Goal: Information Seeking & Learning: Check status

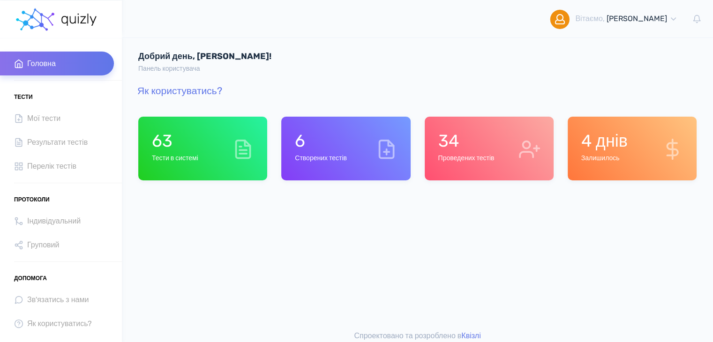
click at [482, 155] on h6 "Проведених тестів" at bounding box center [466, 159] width 56 height 8
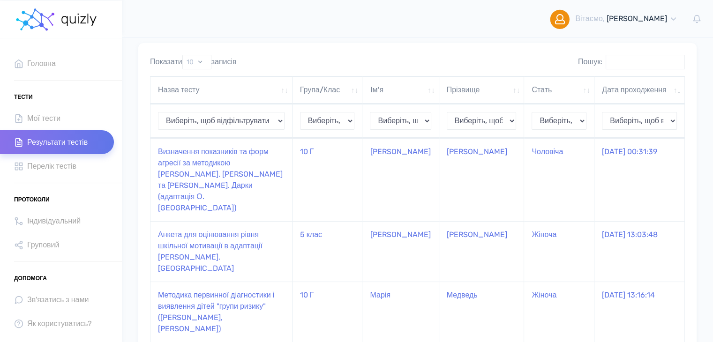
scroll to position [94, 0]
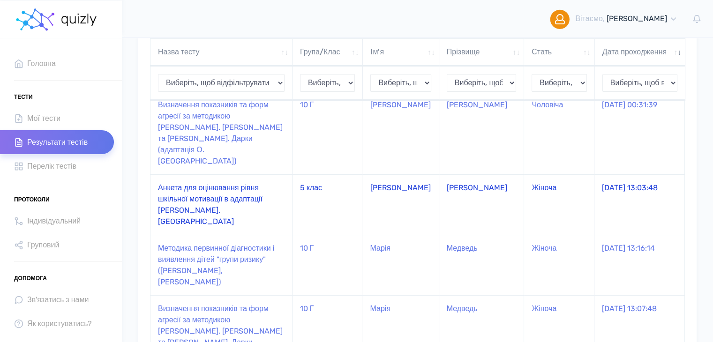
click at [230, 181] on td "Анкета для оцінювання рівня шкільної мотивації в адаптації [PERSON_NAME]. [GEOG…" at bounding box center [222, 205] width 142 height 61
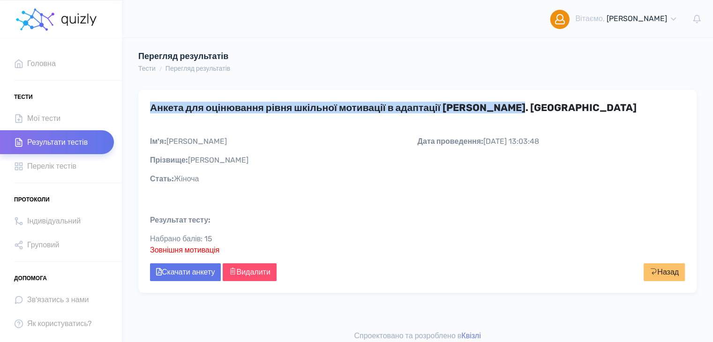
drag, startPoint x: 151, startPoint y: 106, endPoint x: 531, endPoint y: 108, distance: 380.4
click at [531, 108] on h3 "Анкета для оцінювання рівня шкільної мотивації в адаптації [PERSON_NAME]. [GEOG…" at bounding box center [417, 108] width 535 height 12
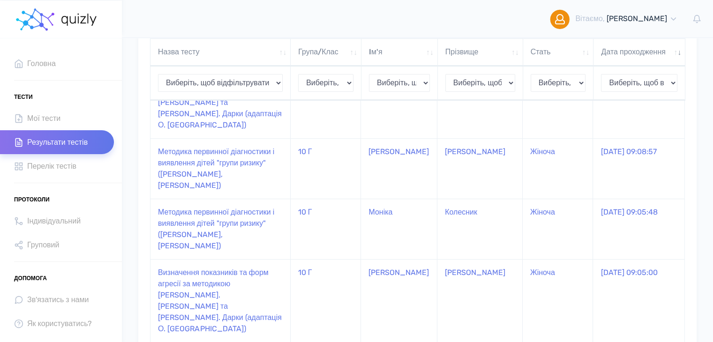
scroll to position [480, 0]
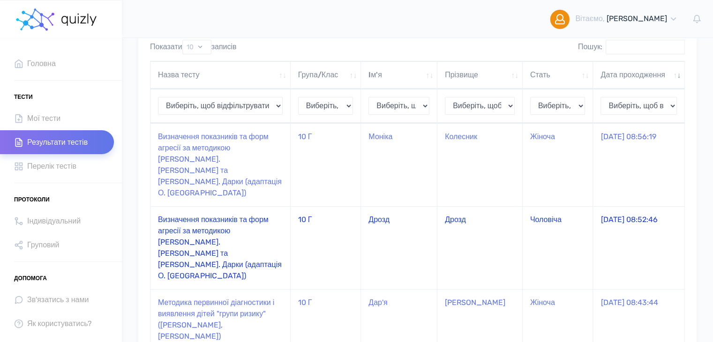
scroll to position [0, 0]
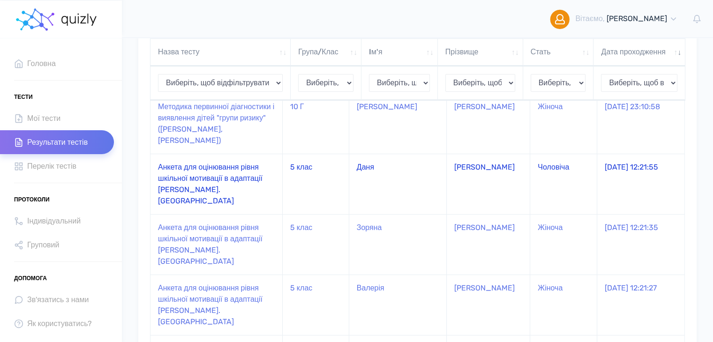
scroll to position [94, 0]
click at [208, 172] on td "Анкета для оцінювання рівня шкільної мотивації в адаптації [PERSON_NAME]. [GEOG…" at bounding box center [217, 182] width 132 height 61
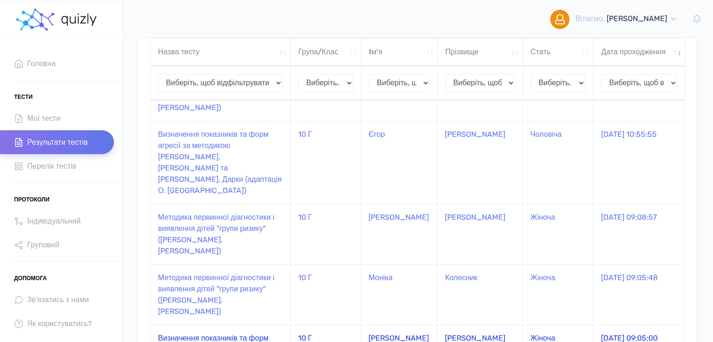
scroll to position [480, 0]
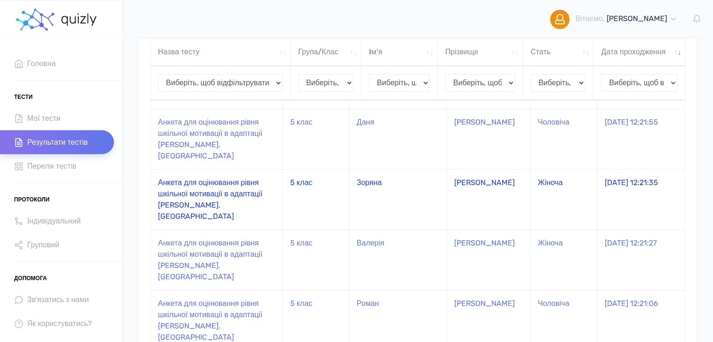
scroll to position [154, 0]
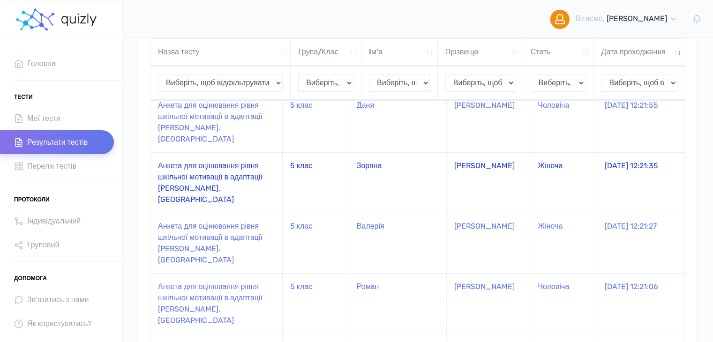
click at [219, 164] on td "Анкета для оцінювання рівня шкільної мотивації в адаптації [PERSON_NAME]. [GEOG…" at bounding box center [217, 182] width 132 height 61
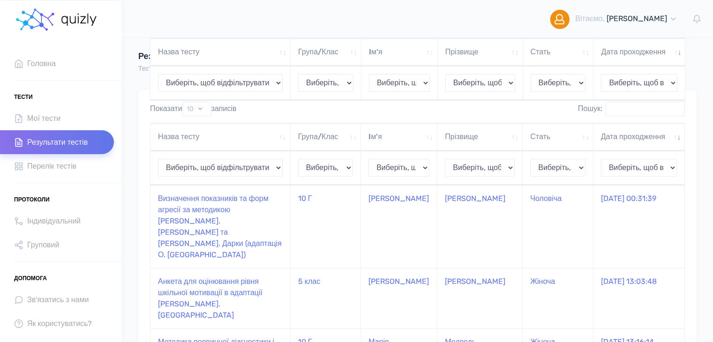
scroll to position [154, 0]
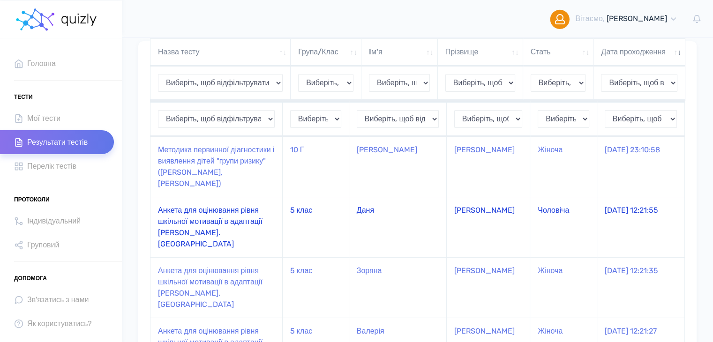
scroll to position [141, 0]
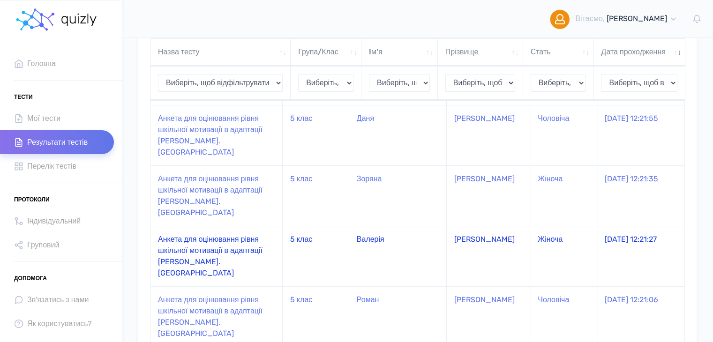
click at [240, 226] on td "Анкета для оцінювання рівня шкільної мотивації в адаптації [PERSON_NAME]. [GEOG…" at bounding box center [217, 256] width 132 height 61
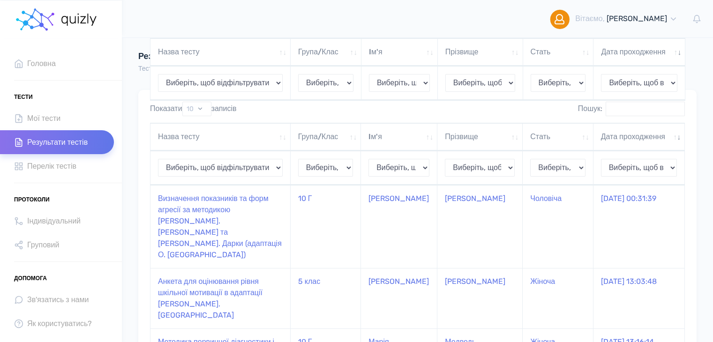
scroll to position [141, 0]
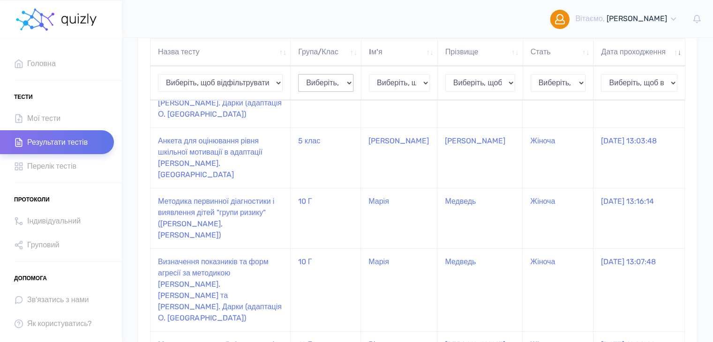
click at [349, 92] on select "Виберіть, щоб відфільтрувати 11-А 10 Г 5 клас" at bounding box center [325, 83] width 55 height 18
select select "5 клас"
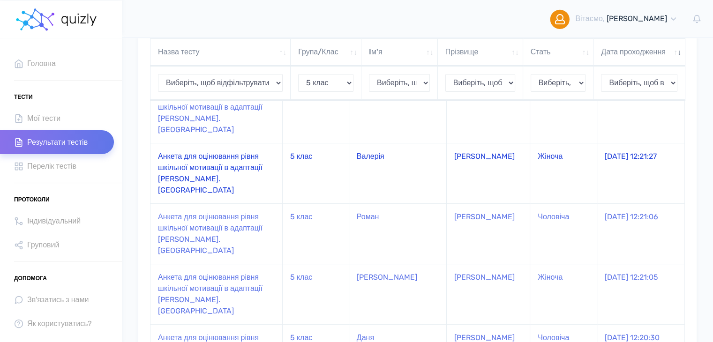
scroll to position [235, 0]
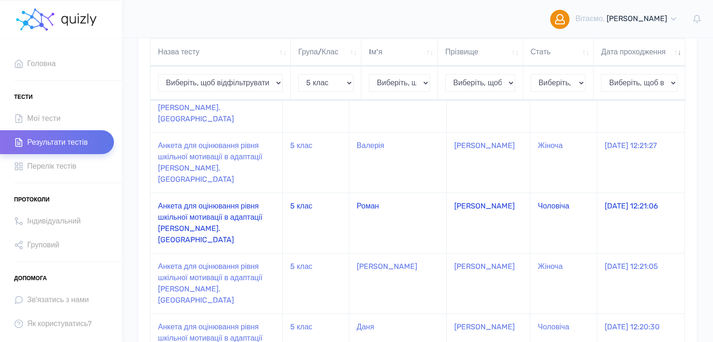
click at [242, 193] on td "Анкета для оцінювання рівня шкільної мотивації в адаптації [PERSON_NAME]. [GEOG…" at bounding box center [217, 223] width 132 height 61
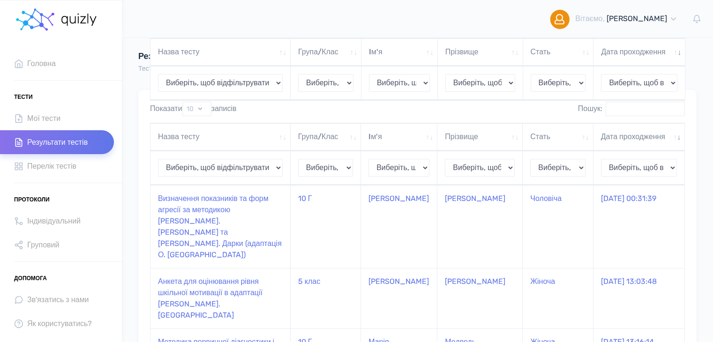
scroll to position [235, 0]
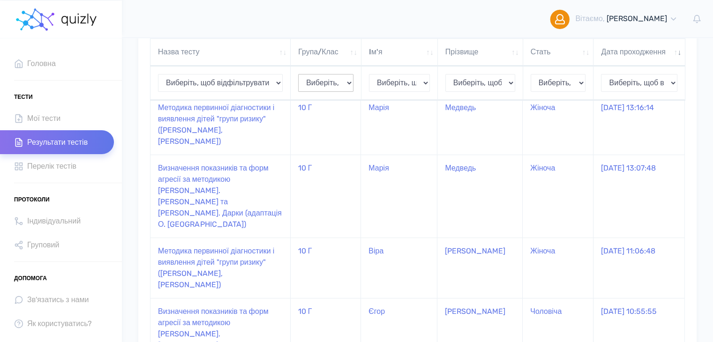
click at [325, 92] on select "Виберіть, щоб відфільтрувати 11-А 10 Г 5 клас" at bounding box center [325, 83] width 55 height 18
select select "5 клас"
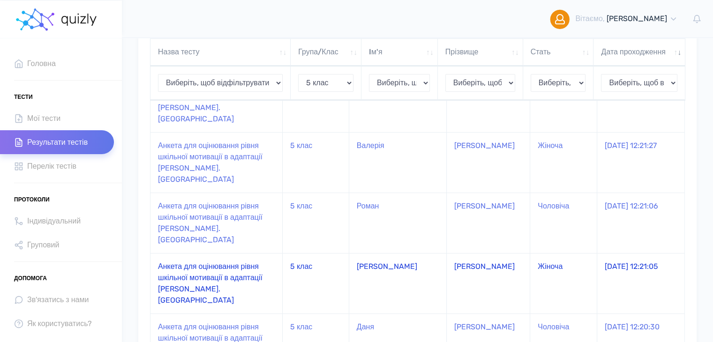
click at [252, 253] on td "Анкета для оцінювання рівня шкільної мотивації в адаптації [PERSON_NAME]. [GEOG…" at bounding box center [217, 283] width 132 height 61
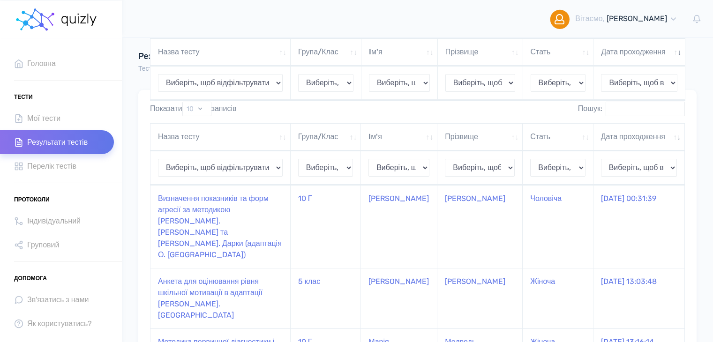
scroll to position [235, 0]
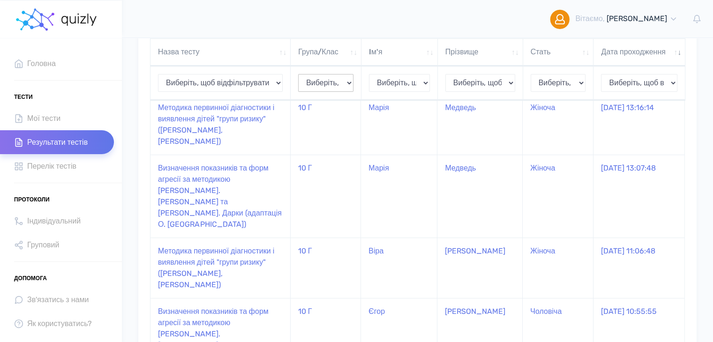
click at [311, 92] on select "Виберіть, щоб відфільтрувати 11-А 10 Г 5 клас" at bounding box center [325, 83] width 55 height 18
select select "5 клас"
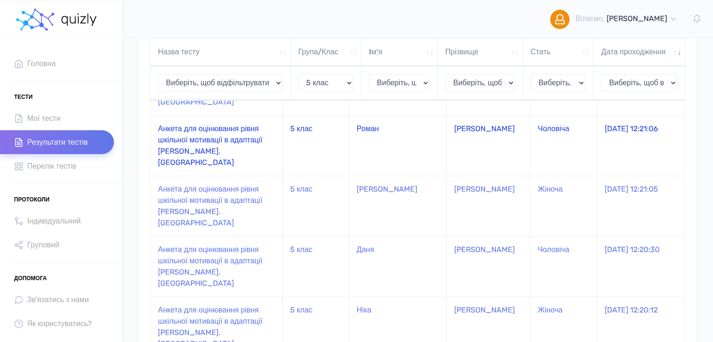
scroll to position [328, 0]
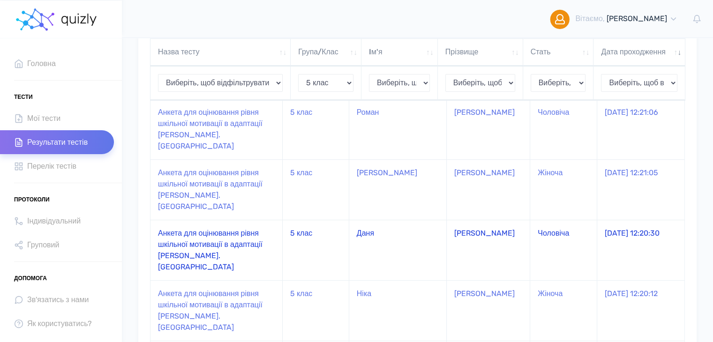
click at [224, 220] on td "Анкета для оцінювання рівня шкільної мотивації в адаптації [PERSON_NAME]. [GEOG…" at bounding box center [217, 250] width 132 height 61
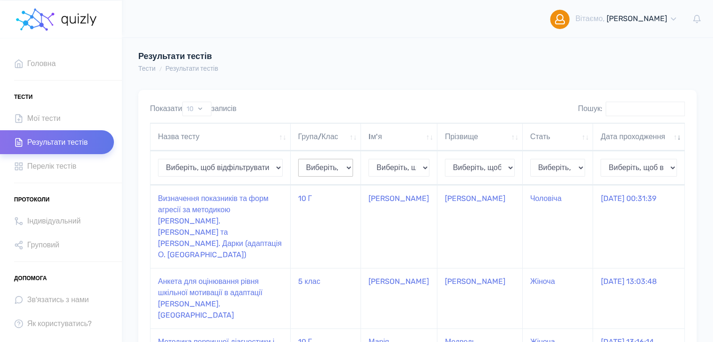
click at [344, 177] on select "Виберіть, щоб відфільтрувати 11-А 10 Г 5 клас" at bounding box center [325, 168] width 55 height 18
select select "5 клас"
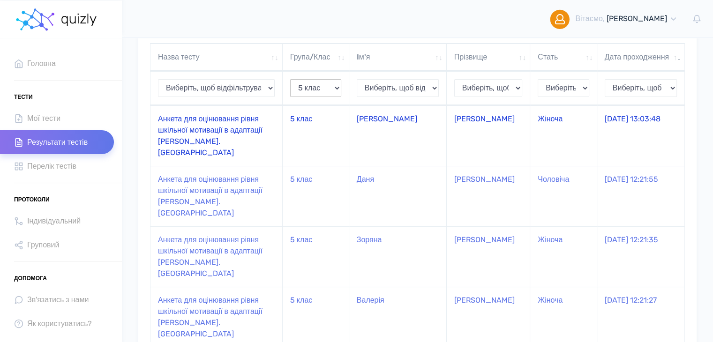
select select "5 клас"
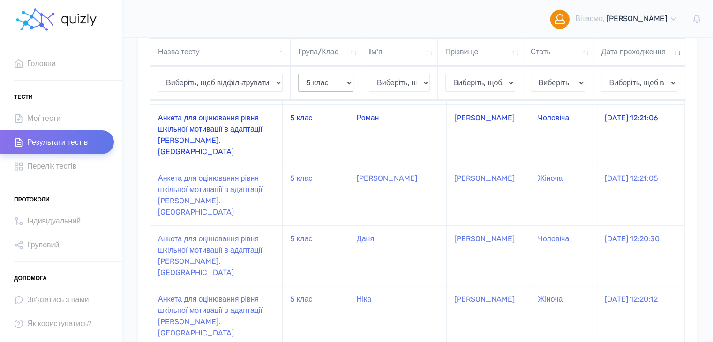
scroll to position [328, 0]
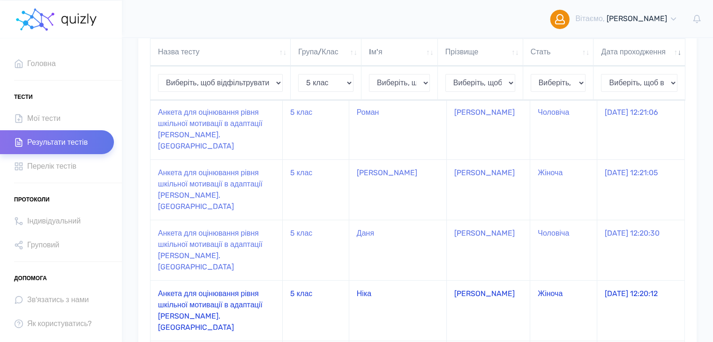
click at [223, 281] on td "Анкета для оцінювання рівня шкільної мотивації в адаптації [PERSON_NAME]. [GEOG…" at bounding box center [217, 311] width 132 height 61
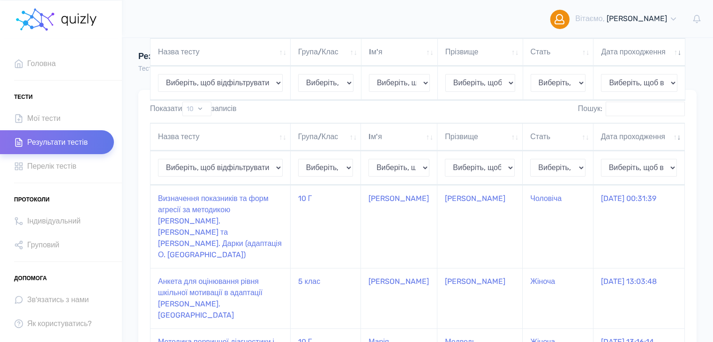
scroll to position [328, 0]
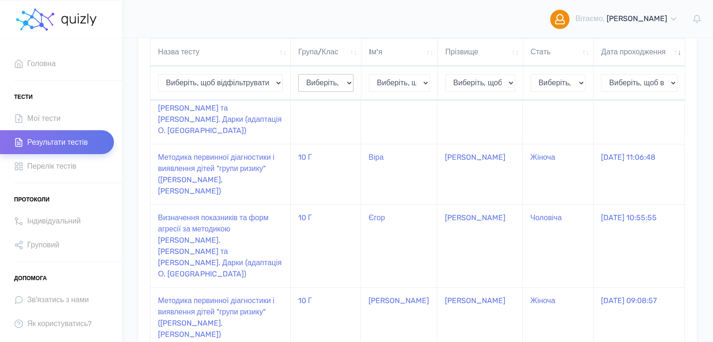
click at [342, 92] on select "Виберіть, щоб відфільтрувати 11-А 10 Г 5 клас" at bounding box center [325, 83] width 55 height 18
select select "5 клас"
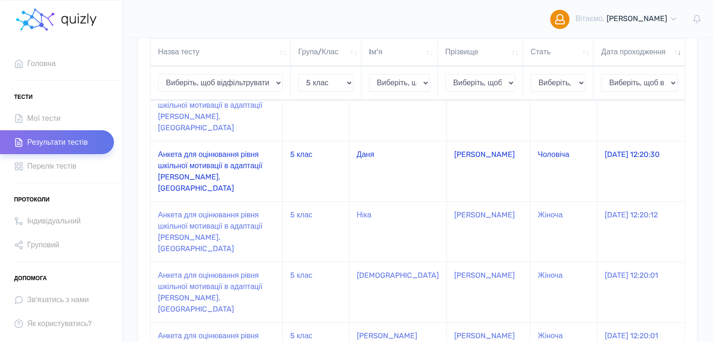
scroll to position [422, 0]
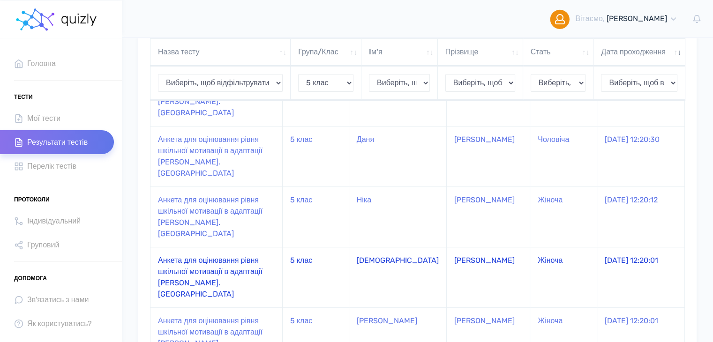
click at [233, 247] on td "Анкета для оцінювання рівня шкільної мотивації в адаптації [PERSON_NAME]. [GEOG…" at bounding box center [217, 277] width 132 height 61
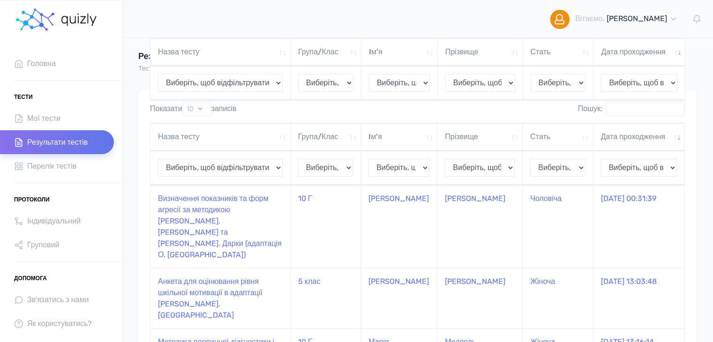
scroll to position [422, 0]
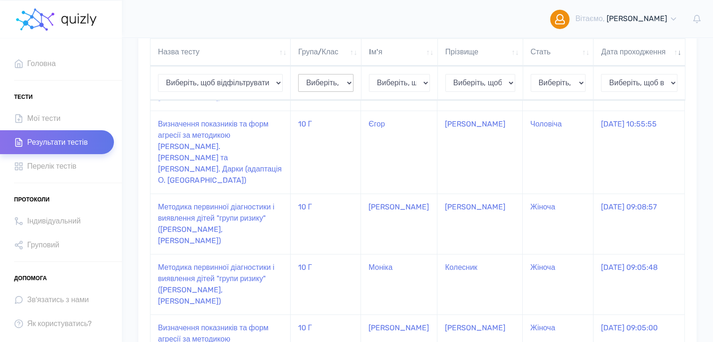
click at [340, 92] on select "Виберіть, щоб відфільтрувати 11-А 10 Г 5 клас" at bounding box center [325, 83] width 55 height 18
select select "5 клас"
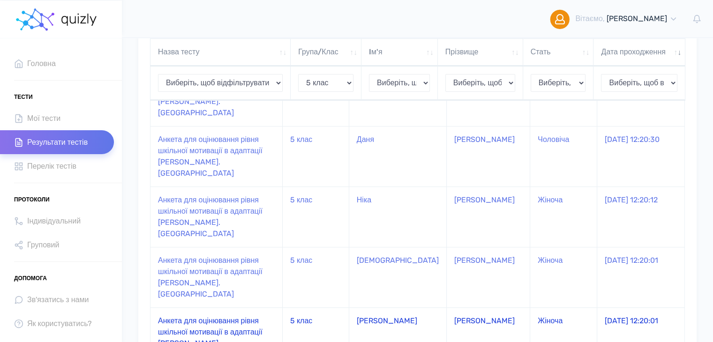
click at [234, 308] on td "Анкета для оцінювання рівня шкільної мотивації в адаптації [PERSON_NAME]. [GEOG…" at bounding box center [217, 338] width 132 height 61
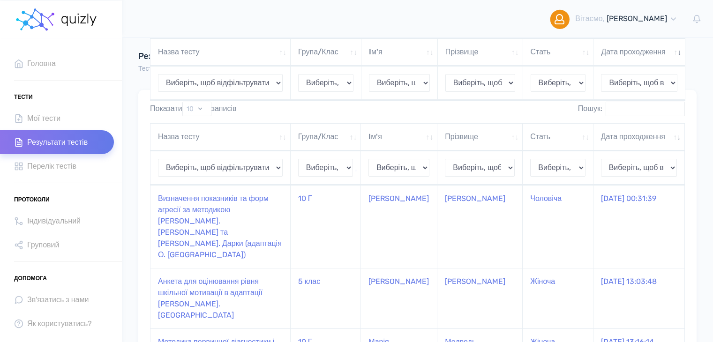
scroll to position [422, 0]
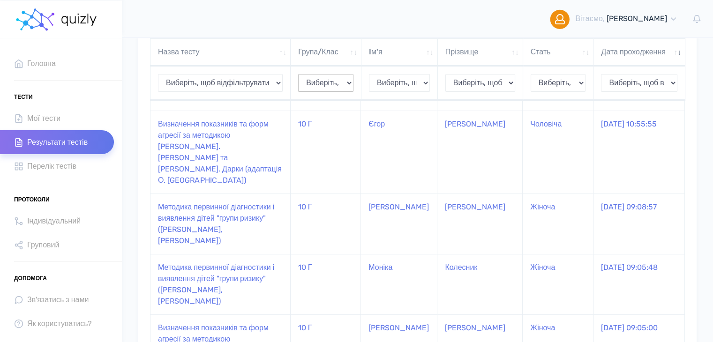
click at [349, 92] on select "Виберіть, щоб відфільтрувати 11-А 10 Г 5 клас" at bounding box center [325, 83] width 55 height 18
select select "5 клас"
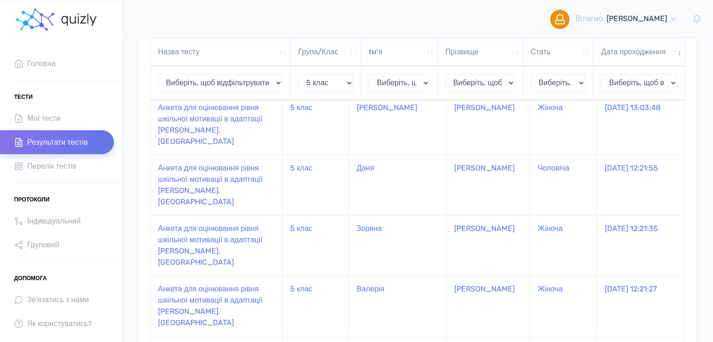
select select "5 клас"
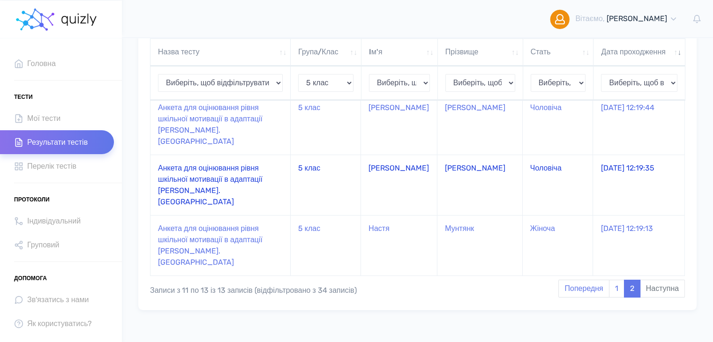
scroll to position [32, 0]
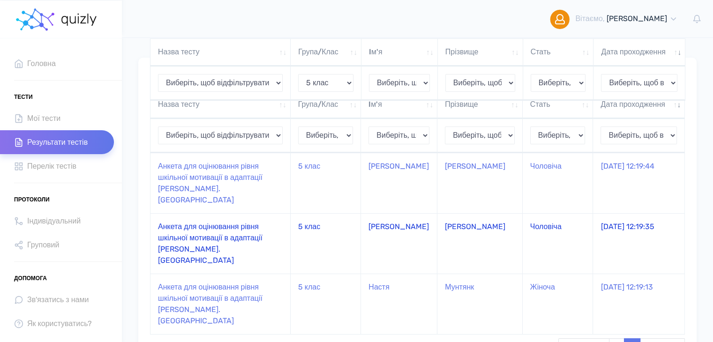
select select "5 клас"
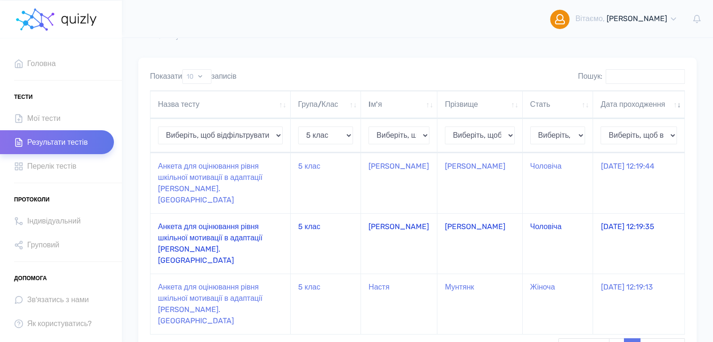
scroll to position [0, 0]
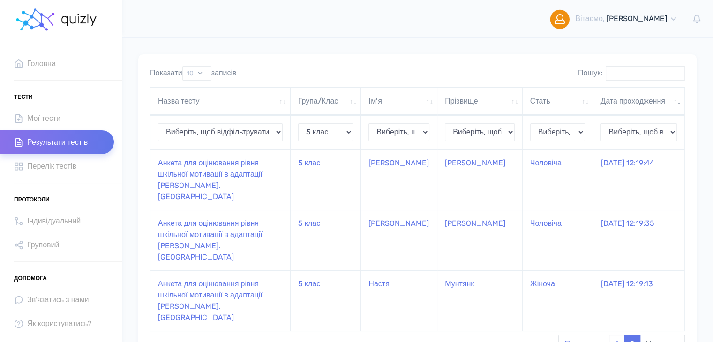
select select "5 клас"
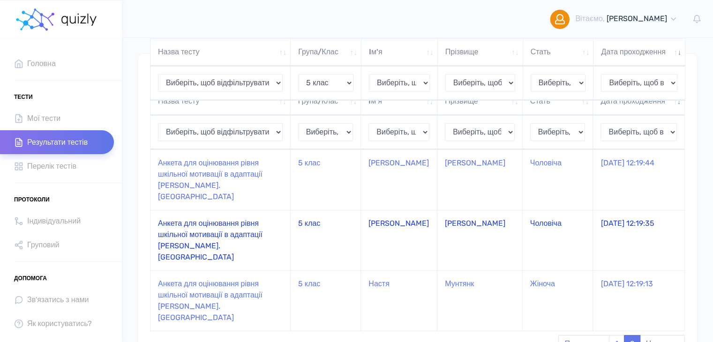
scroll to position [91, 0]
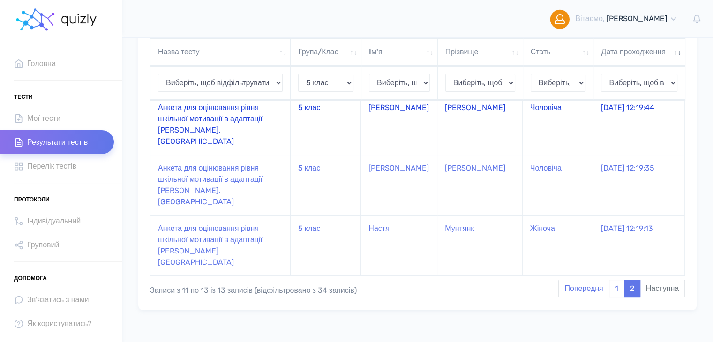
click at [217, 123] on td "Анкета для оцінювання рівня шкільної мотивації в адаптації [PERSON_NAME]. [GEOG…" at bounding box center [221, 124] width 140 height 61
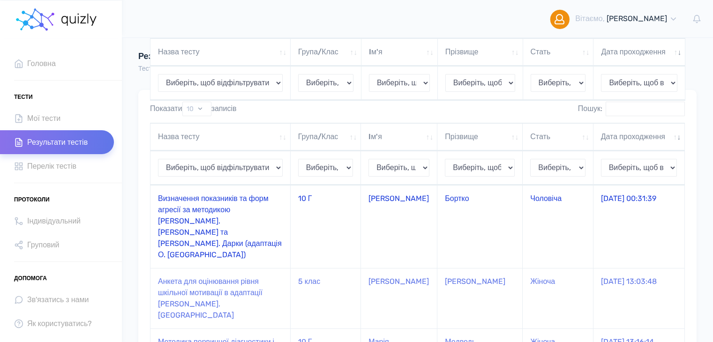
scroll to position [91, 0]
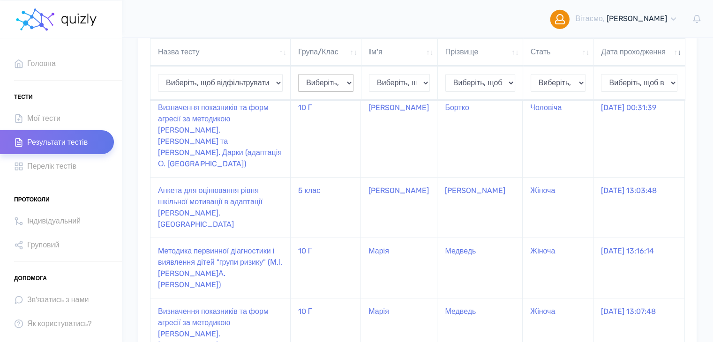
click at [338, 92] on select "Виберіть, щоб відфільтрувати 11-А 10 Г 5 клас" at bounding box center [325, 83] width 55 height 18
select select "5 клас"
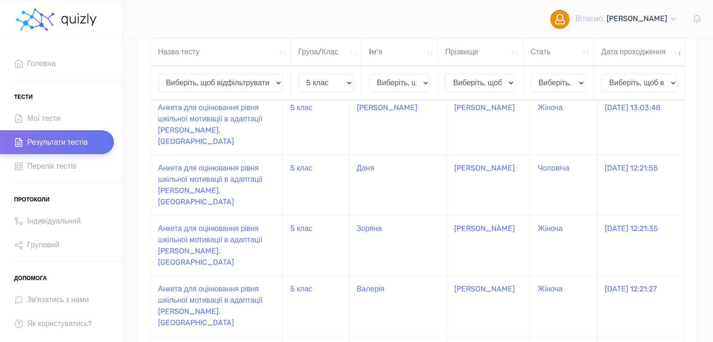
select select "5 клас"
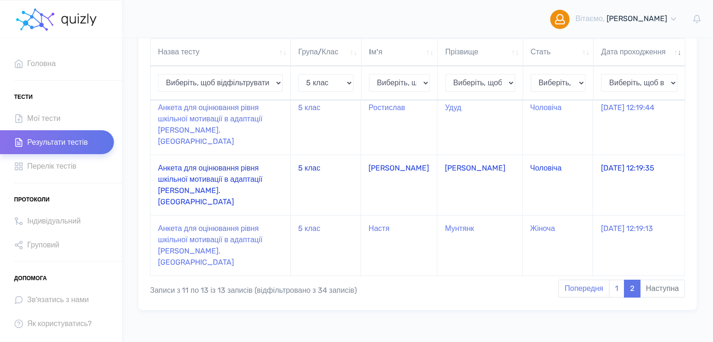
scroll to position [39, 0]
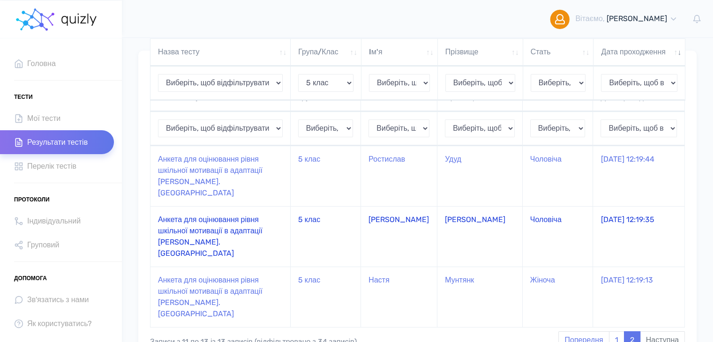
select select "5 клас"
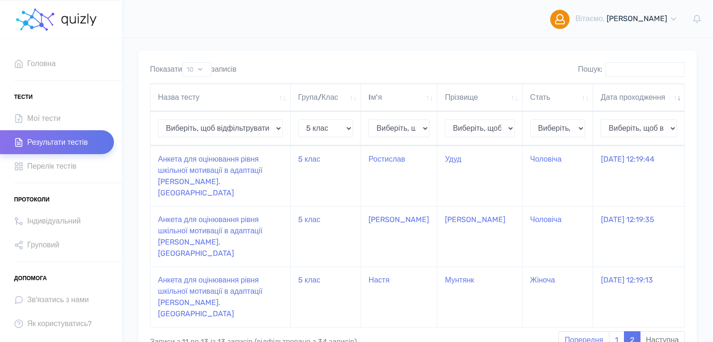
scroll to position [91, 0]
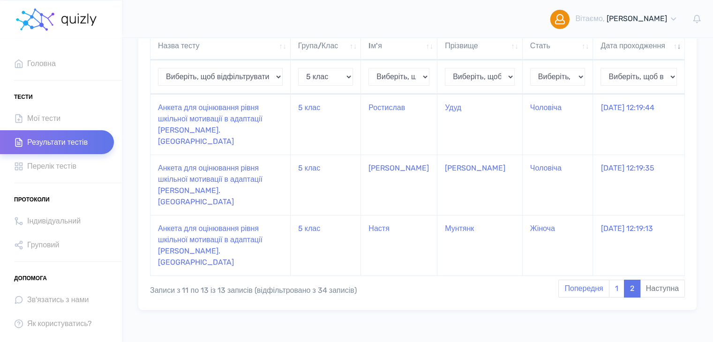
select select "5 клас"
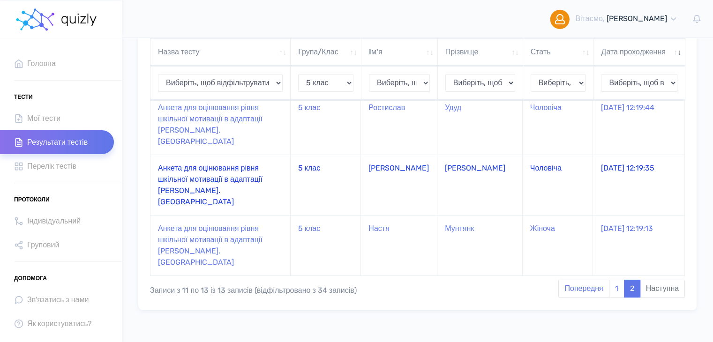
click at [229, 170] on td "Анкета для оцінювання рівня шкільної мотивації в адаптації [PERSON_NAME]. [GEOG…" at bounding box center [221, 185] width 140 height 61
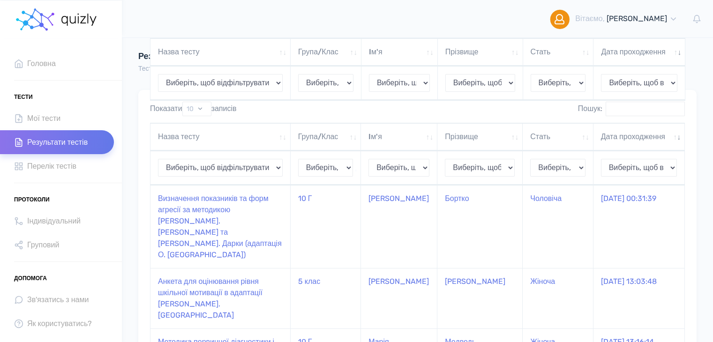
scroll to position [91, 0]
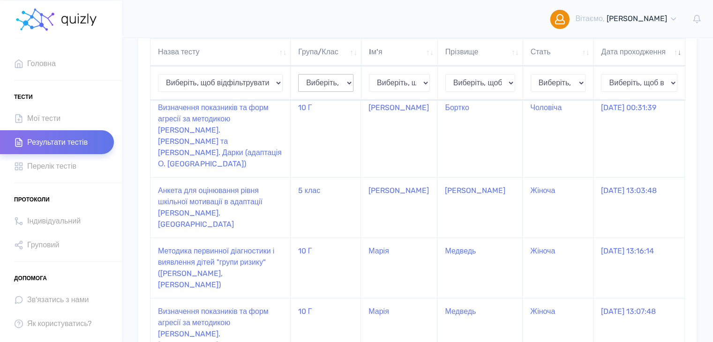
click at [314, 87] on select "Виберіть, щоб відфільтрувати 11-А 10 Г 5 клас" at bounding box center [325, 83] width 55 height 18
select select "5 клас"
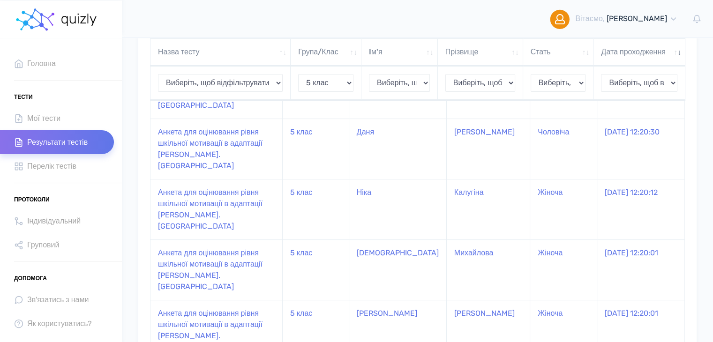
scroll to position [435, 0]
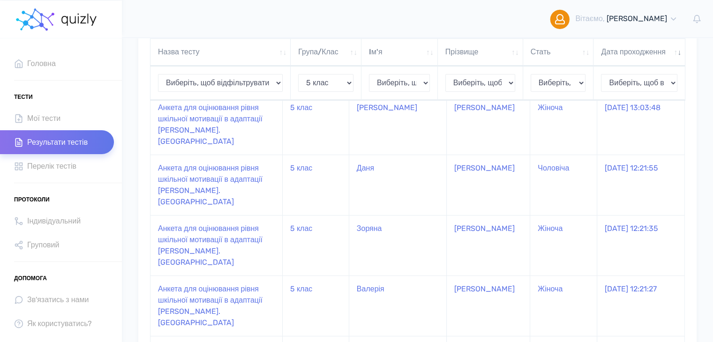
select select "5 клас"
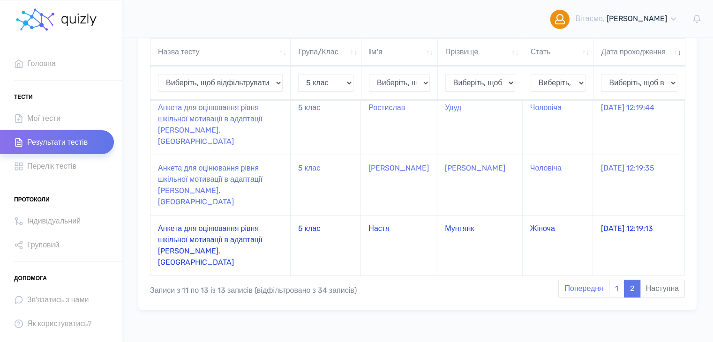
click at [219, 221] on td "Анкета для оцінювання рівня шкільної мотивації в адаптації [PERSON_NAME]. [GEOG…" at bounding box center [221, 245] width 140 height 61
